Goal: Entertainment & Leisure: Consume media (video, audio)

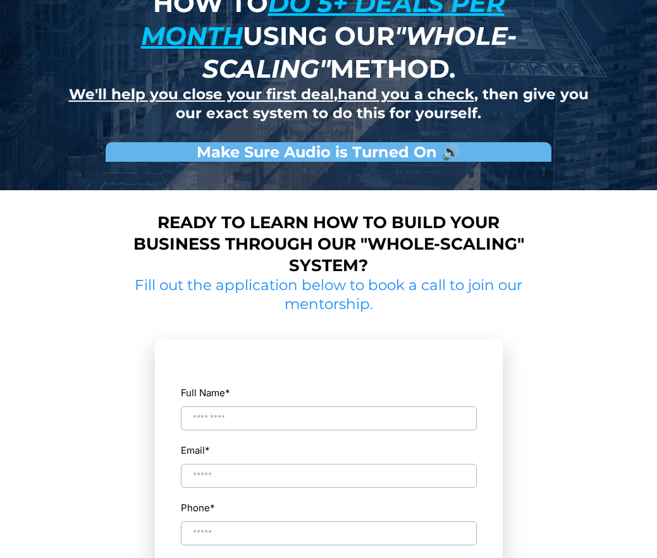
scroll to position [63, 0]
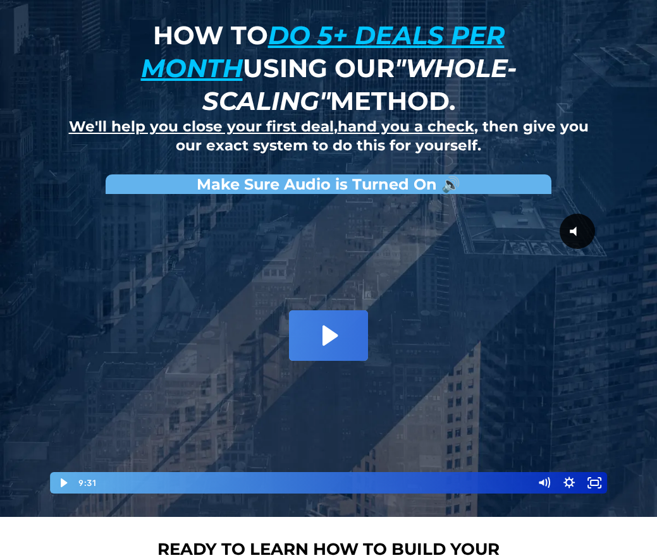
click at [332, 324] on icon "Play Video: David Choi - Whole-Scaling VSL V.2 (short)" at bounding box center [328, 335] width 79 height 51
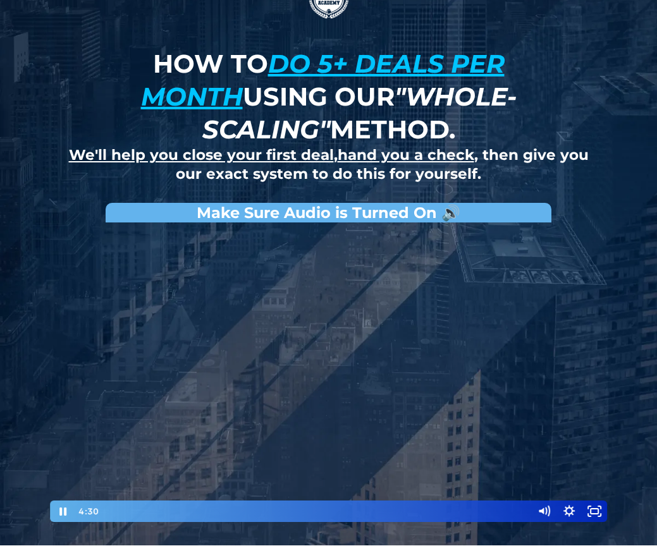
scroll to position [13, 0]
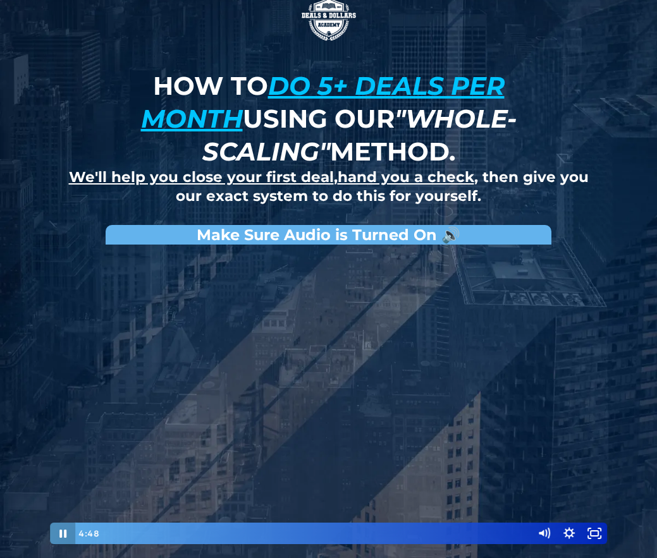
click at [64, 534] on icon "Pause" at bounding box center [62, 533] width 25 height 21
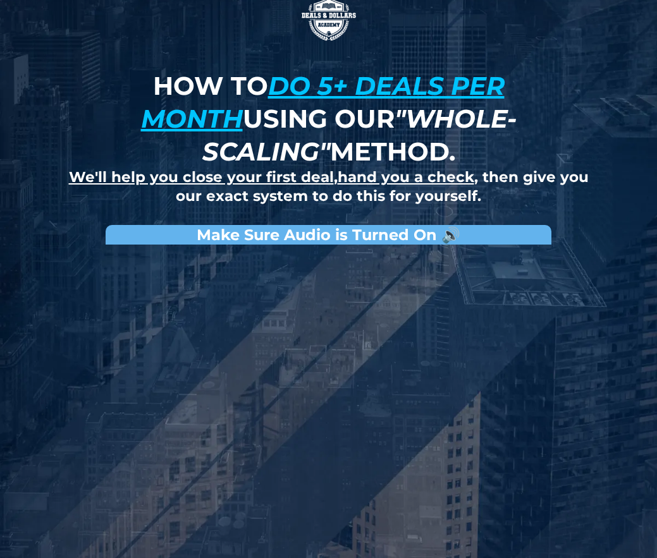
click at [59, 147] on div "How to do 5+ deals per month using our "whole-scaling" method." at bounding box center [328, 119] width 545 height 99
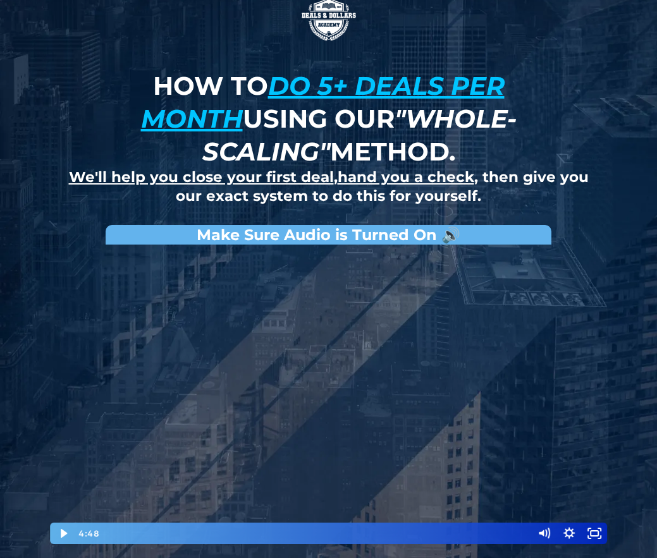
click at [175, 441] on div at bounding box center [328, 398] width 559 height 294
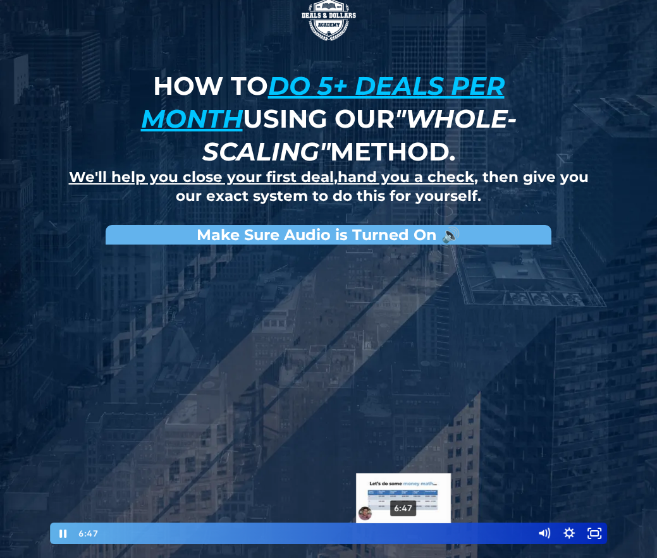
click at [404, 533] on div "6:47" at bounding box center [315, 533] width 420 height 21
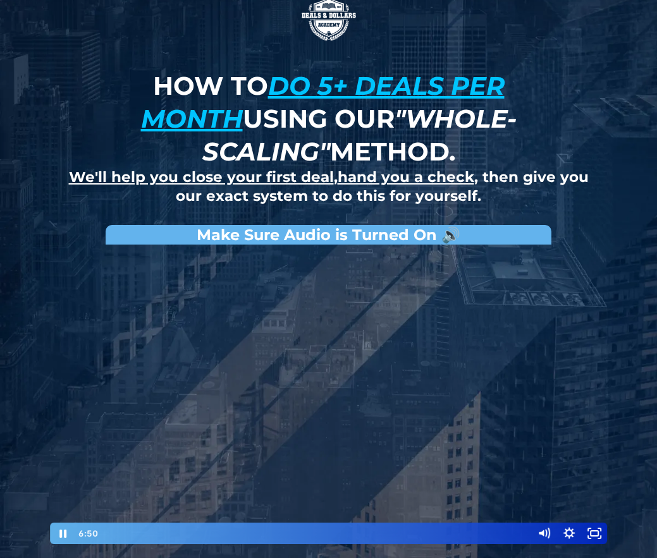
click at [300, 411] on div at bounding box center [328, 398] width 559 height 294
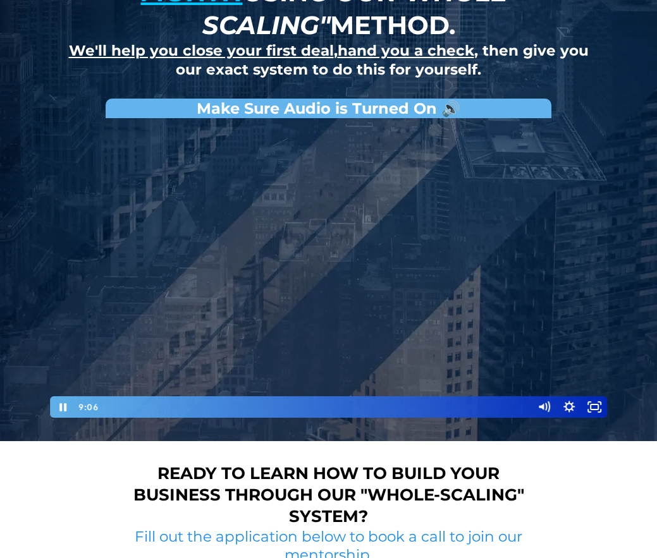
scroll to position [76, 0]
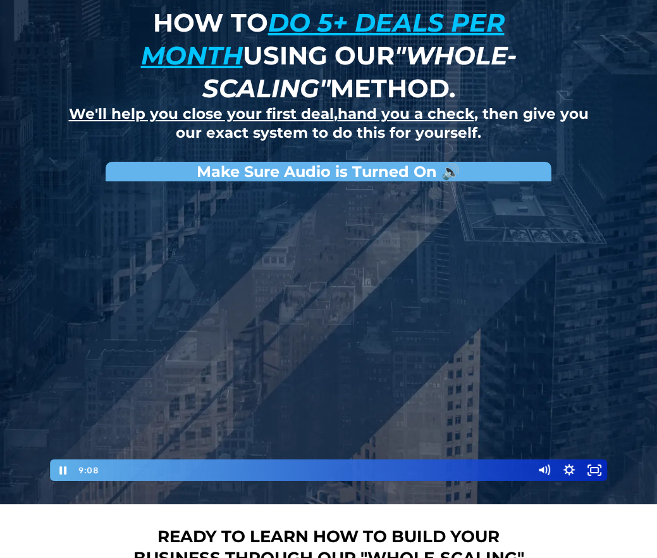
click at [411, 346] on div at bounding box center [328, 335] width 559 height 294
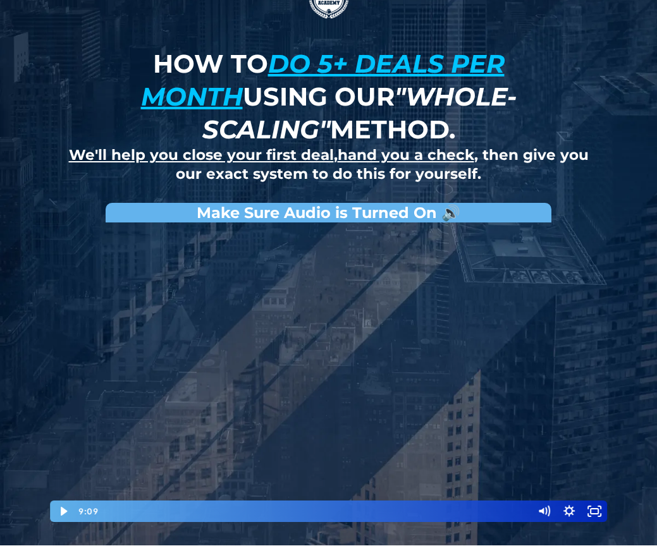
scroll to position [13, 0]
